Goal: Find specific page/section: Find specific page/section

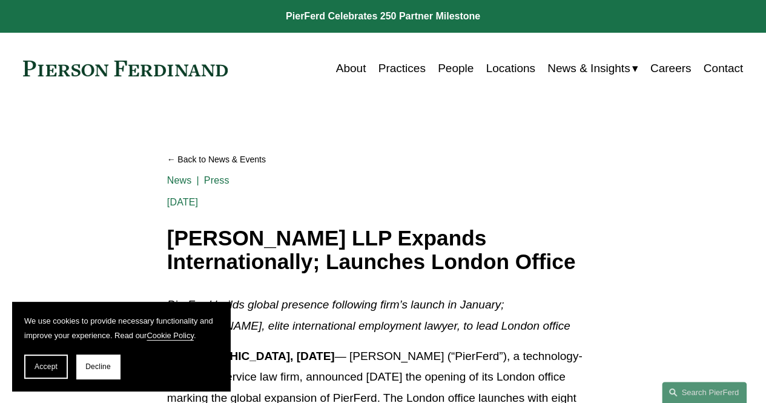
click at [679, 75] on link "Careers" at bounding box center [671, 68] width 41 height 23
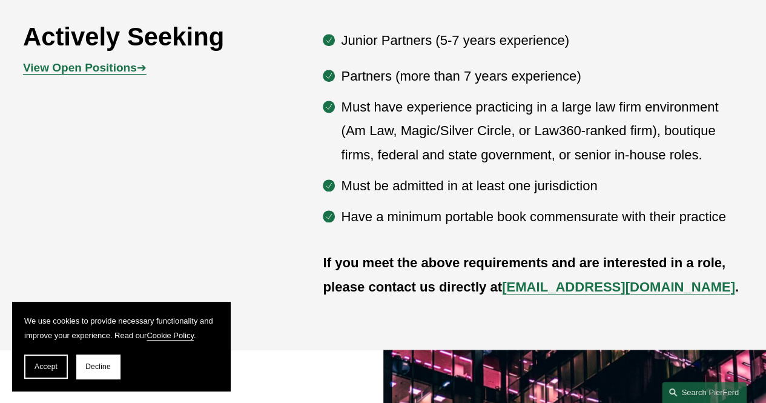
scroll to position [619, 0]
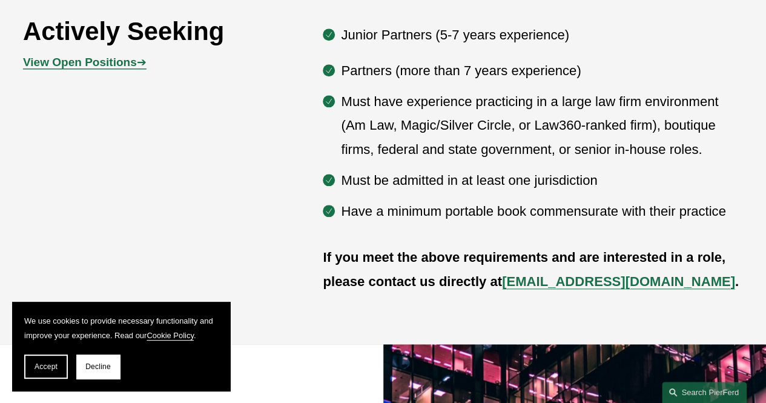
click at [117, 66] on strong "View Open Positions" at bounding box center [80, 62] width 114 height 13
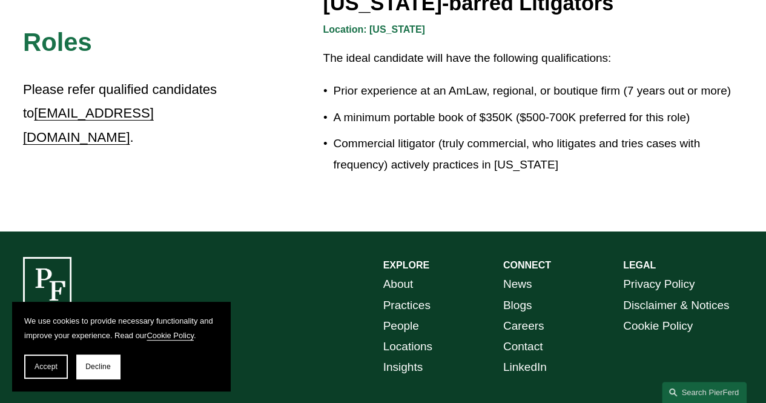
scroll to position [1988, 0]
